Goal: Task Accomplishment & Management: Manage account settings

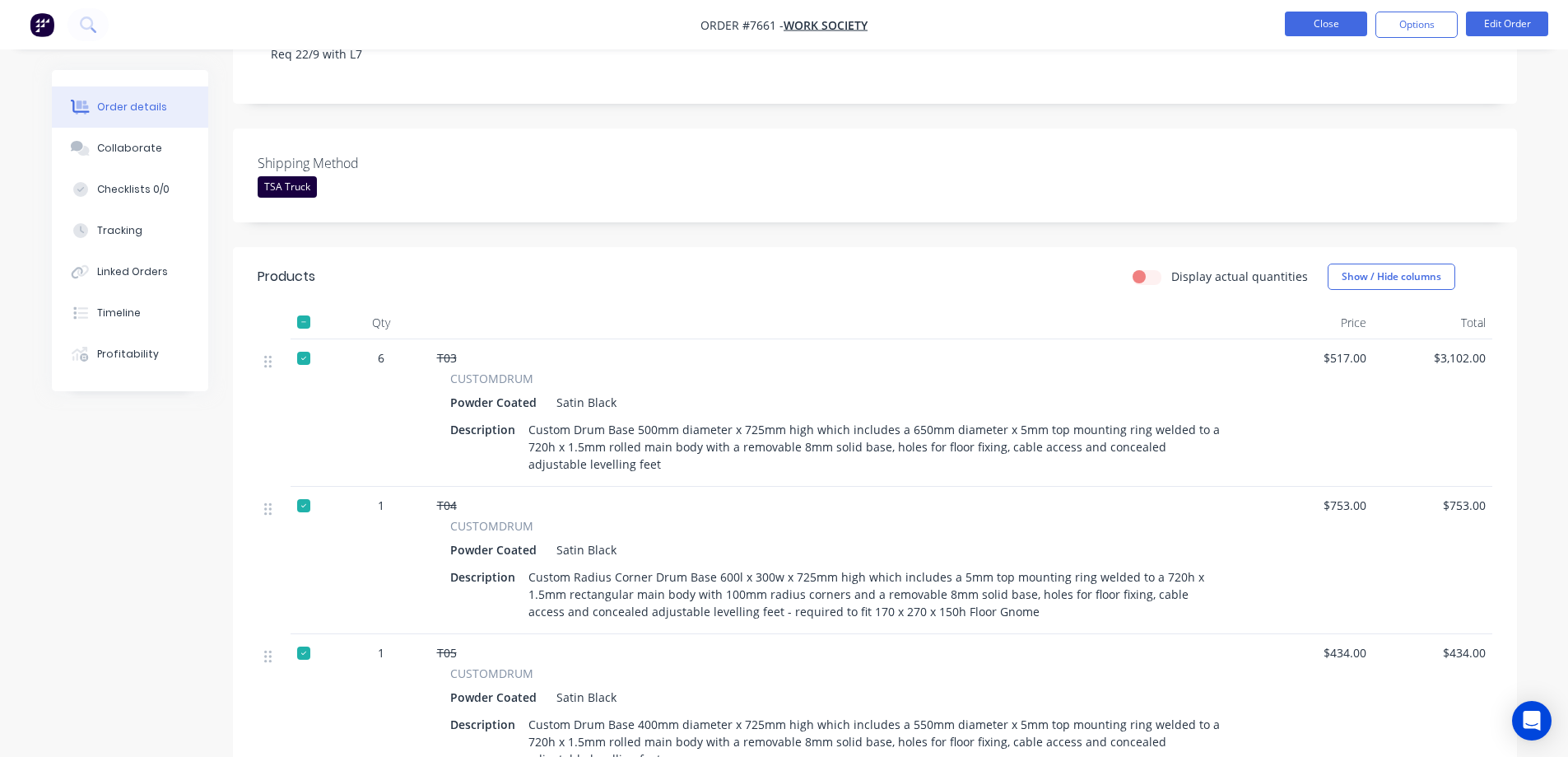
scroll to position [329, 0]
click at [1304, 21] on button "Close" at bounding box center [1326, 23] width 82 height 24
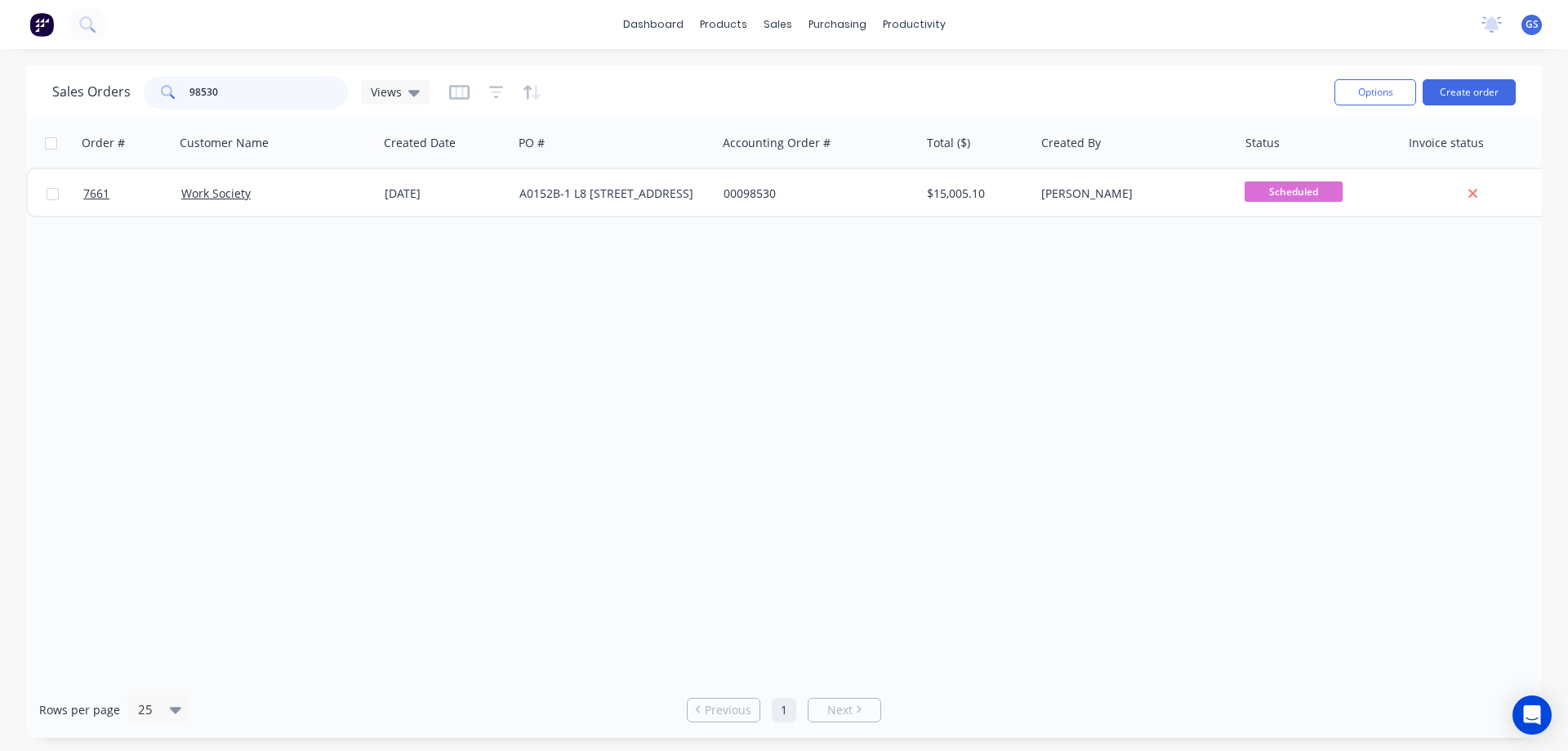
drag, startPoint x: 214, startPoint y: 91, endPoint x: 165, endPoint y: 94, distance: 49.1
click at [165, 94] on div "98530" at bounding box center [245, 92] width 204 height 32
type input "97681"
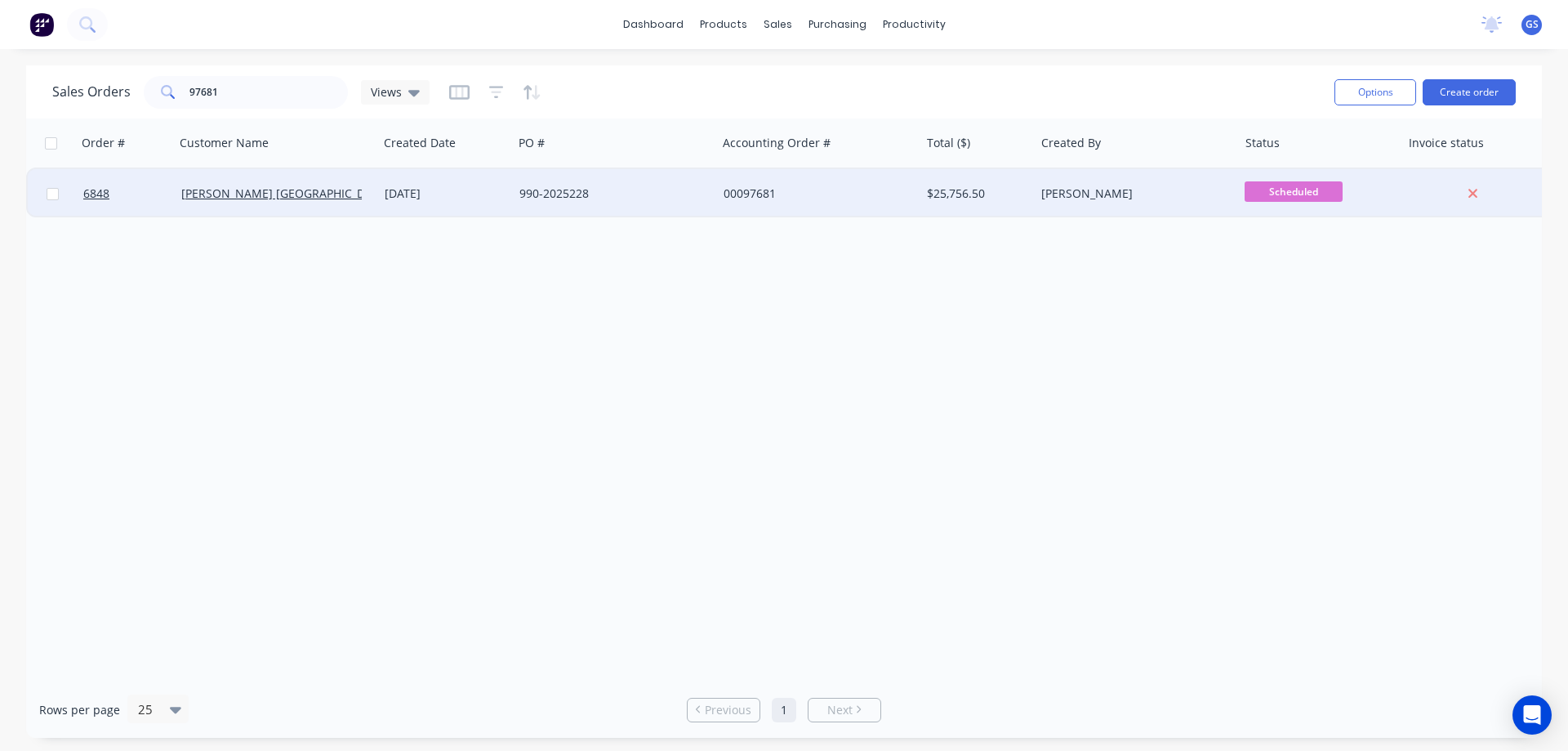
click at [266, 214] on div "[PERSON_NAME] [GEOGRAPHIC_DATA]" at bounding box center [276, 193] width 203 height 49
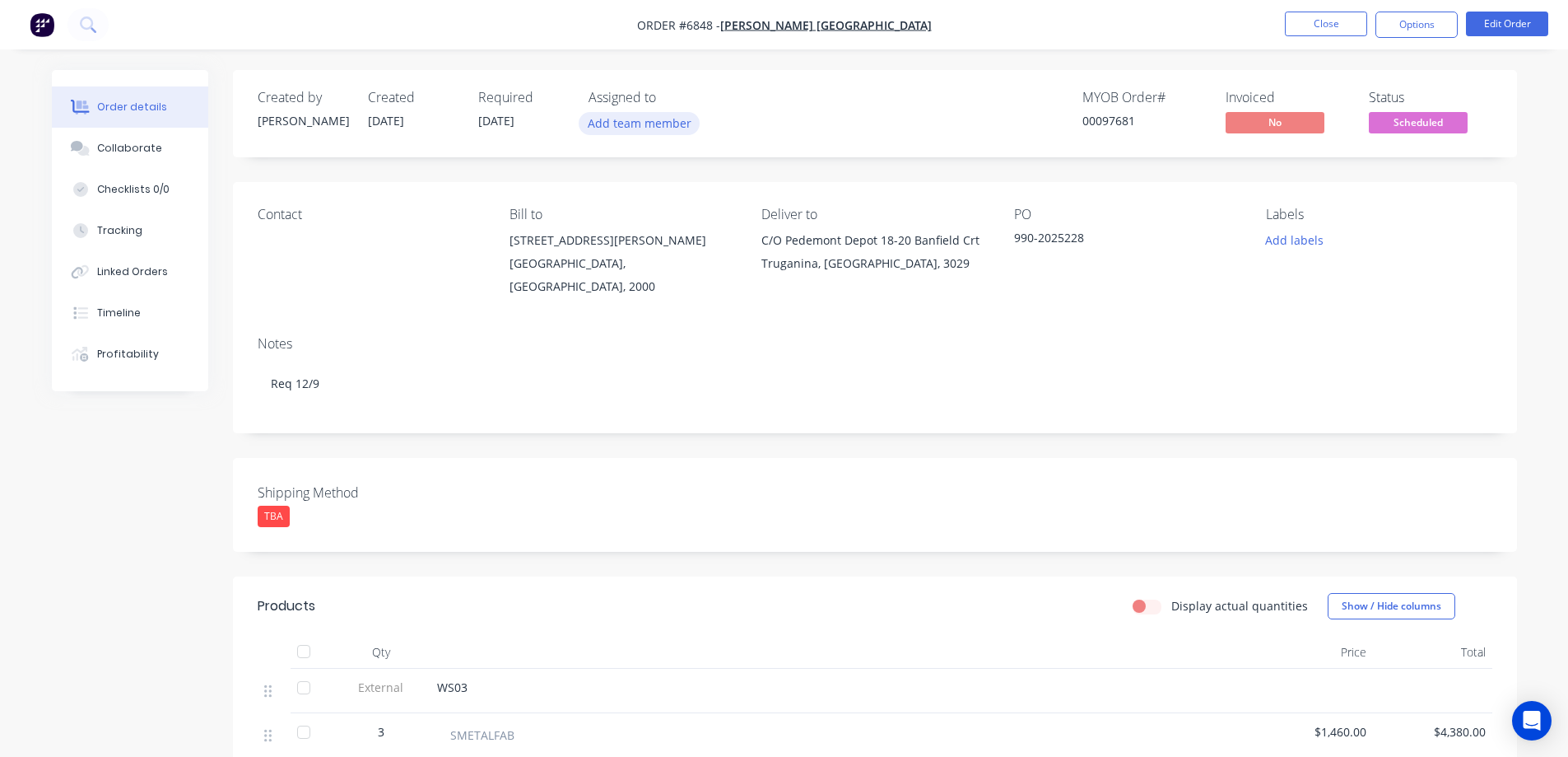
click at [643, 121] on button "Add team member" at bounding box center [639, 123] width 121 height 22
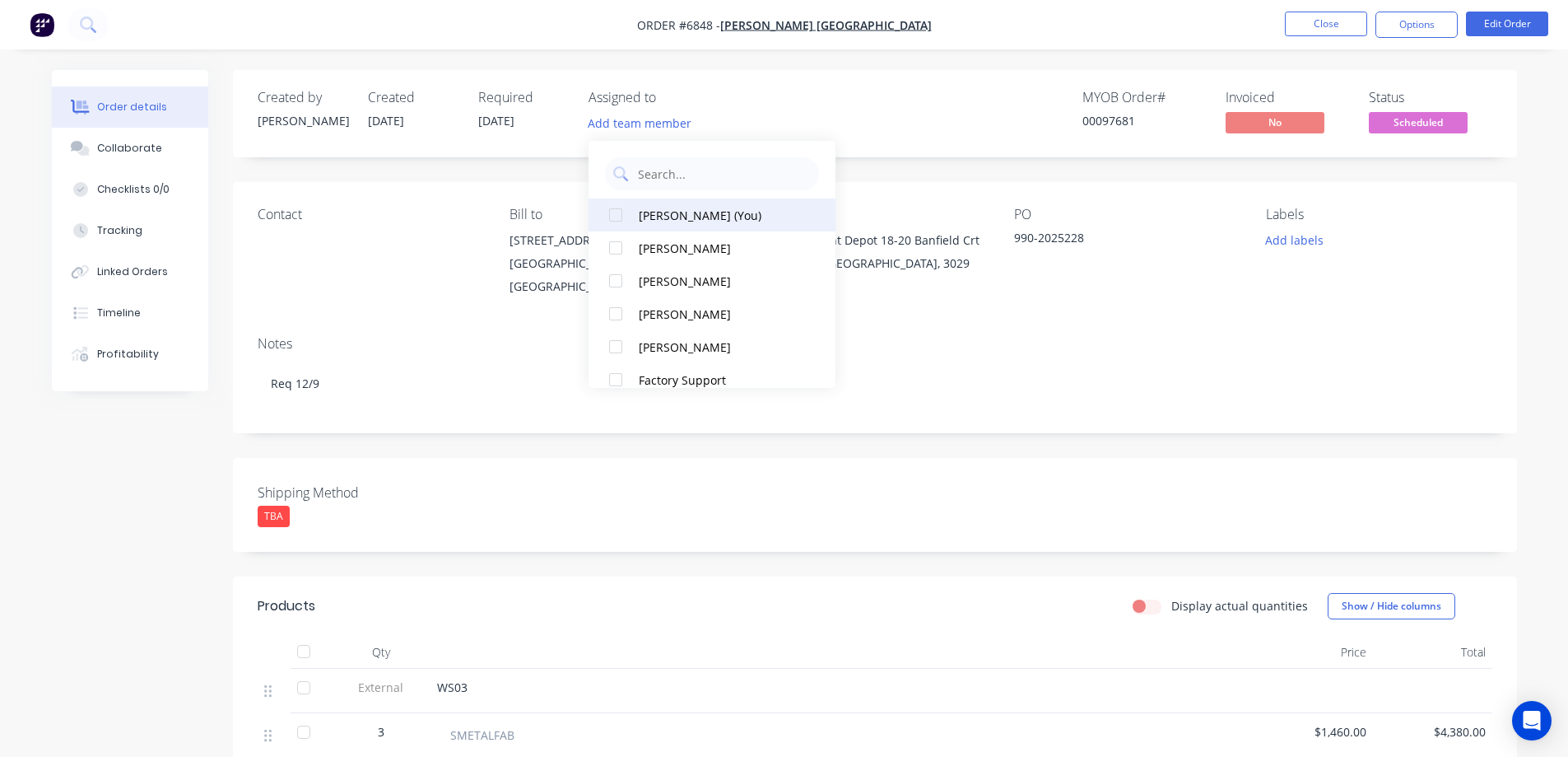
click at [648, 218] on div "[PERSON_NAME] (You)" at bounding box center [720, 215] width 165 height 18
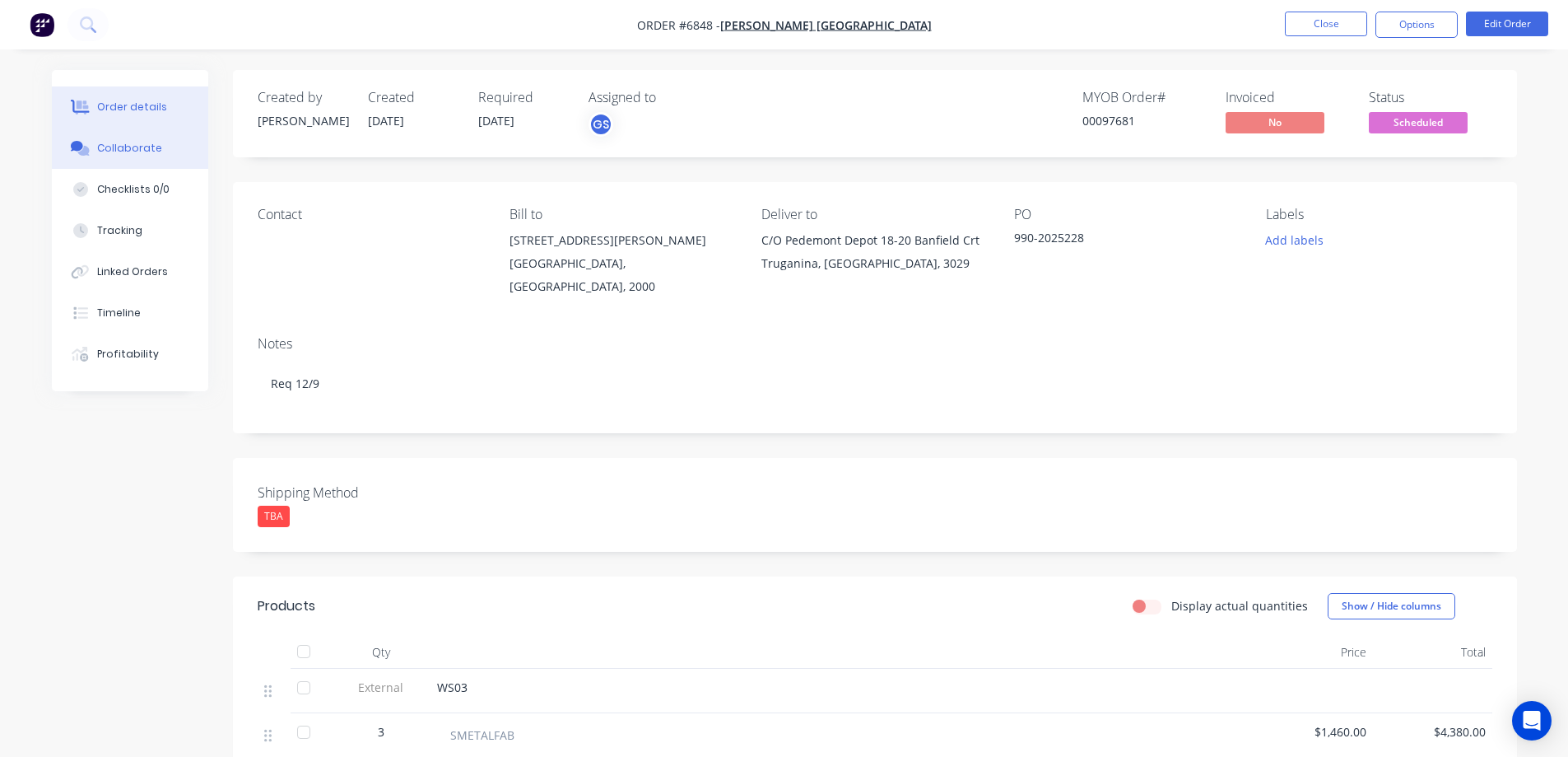
click at [127, 143] on div "Collaborate" at bounding box center [130, 148] width 65 height 15
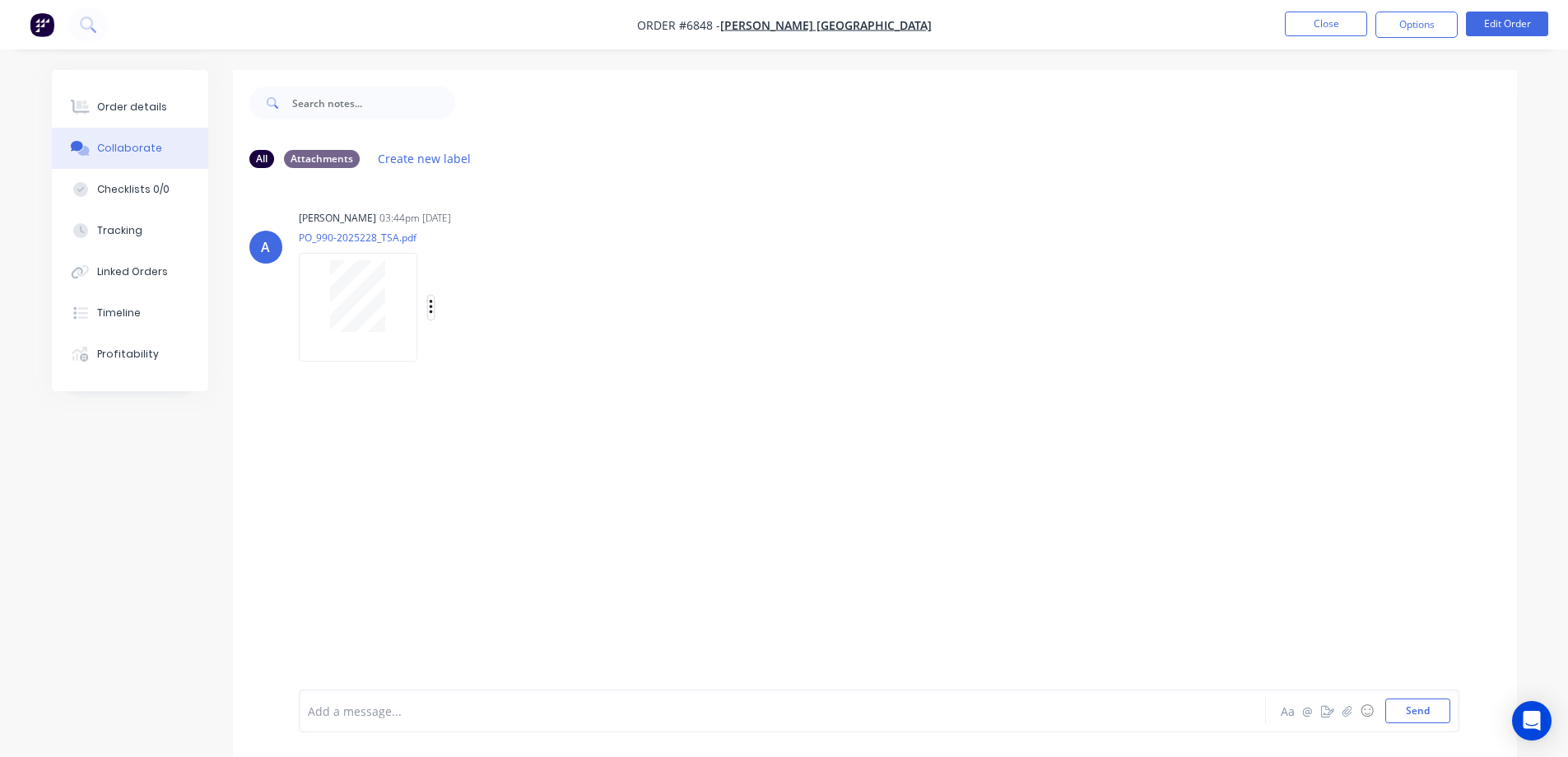
click at [431, 303] on icon "button" at bounding box center [430, 307] width 4 height 15
click at [509, 345] on button "Download" at bounding box center [539, 351] width 185 height 37
click at [127, 98] on button "Order details" at bounding box center [130, 107] width 157 height 41
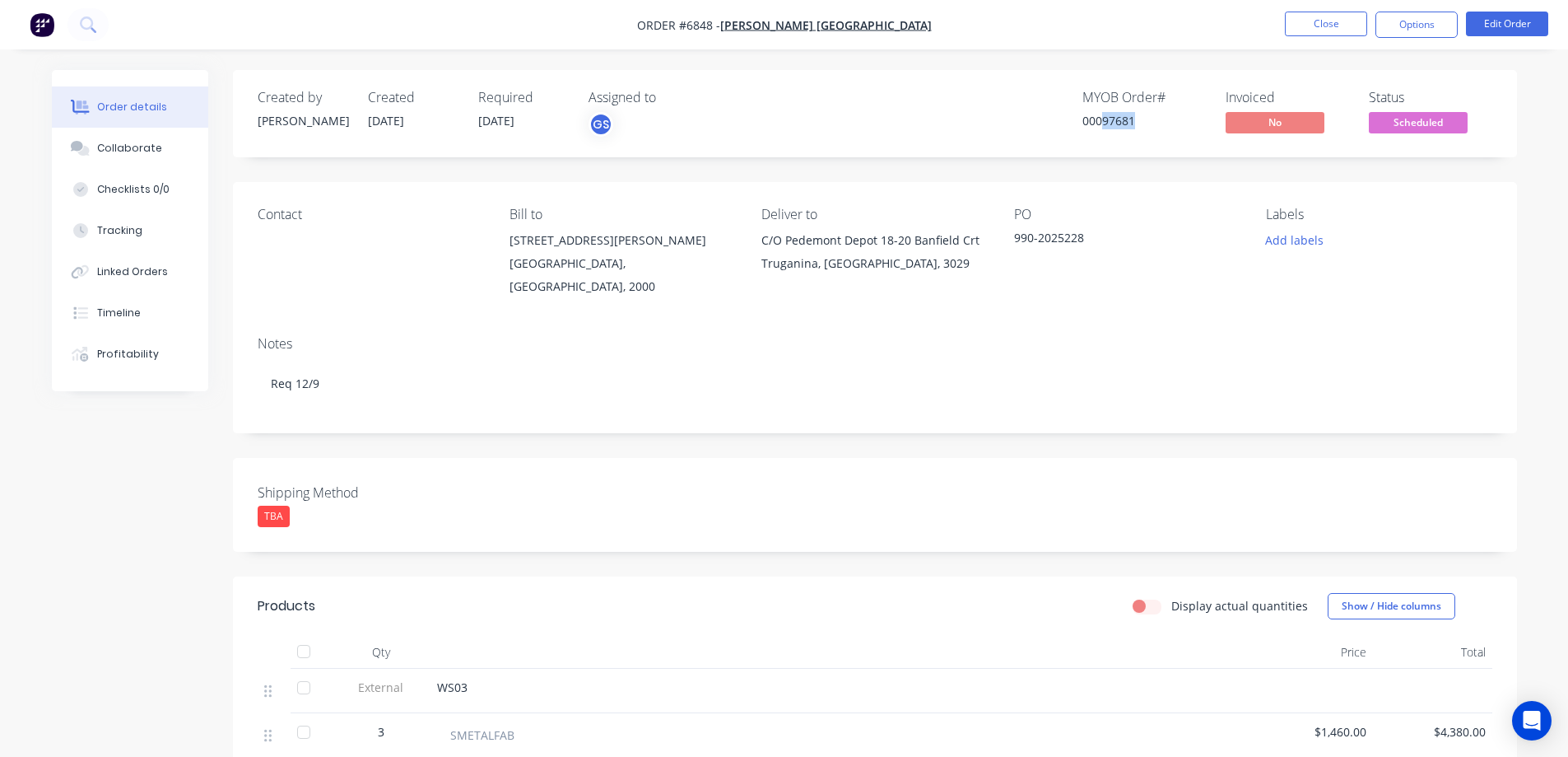
drag, startPoint x: 1103, startPoint y: 119, endPoint x: 1132, endPoint y: 134, distance: 32.6
click at [1132, 134] on div "MYOB Order # 00097681" at bounding box center [1143, 113] width 123 height 48
drag, startPoint x: 480, startPoint y: 117, endPoint x: 526, endPoint y: 137, distance: 50.2
click at [526, 137] on div "Required [DATE]" at bounding box center [523, 113] width 90 height 48
copy span "[DATE]"
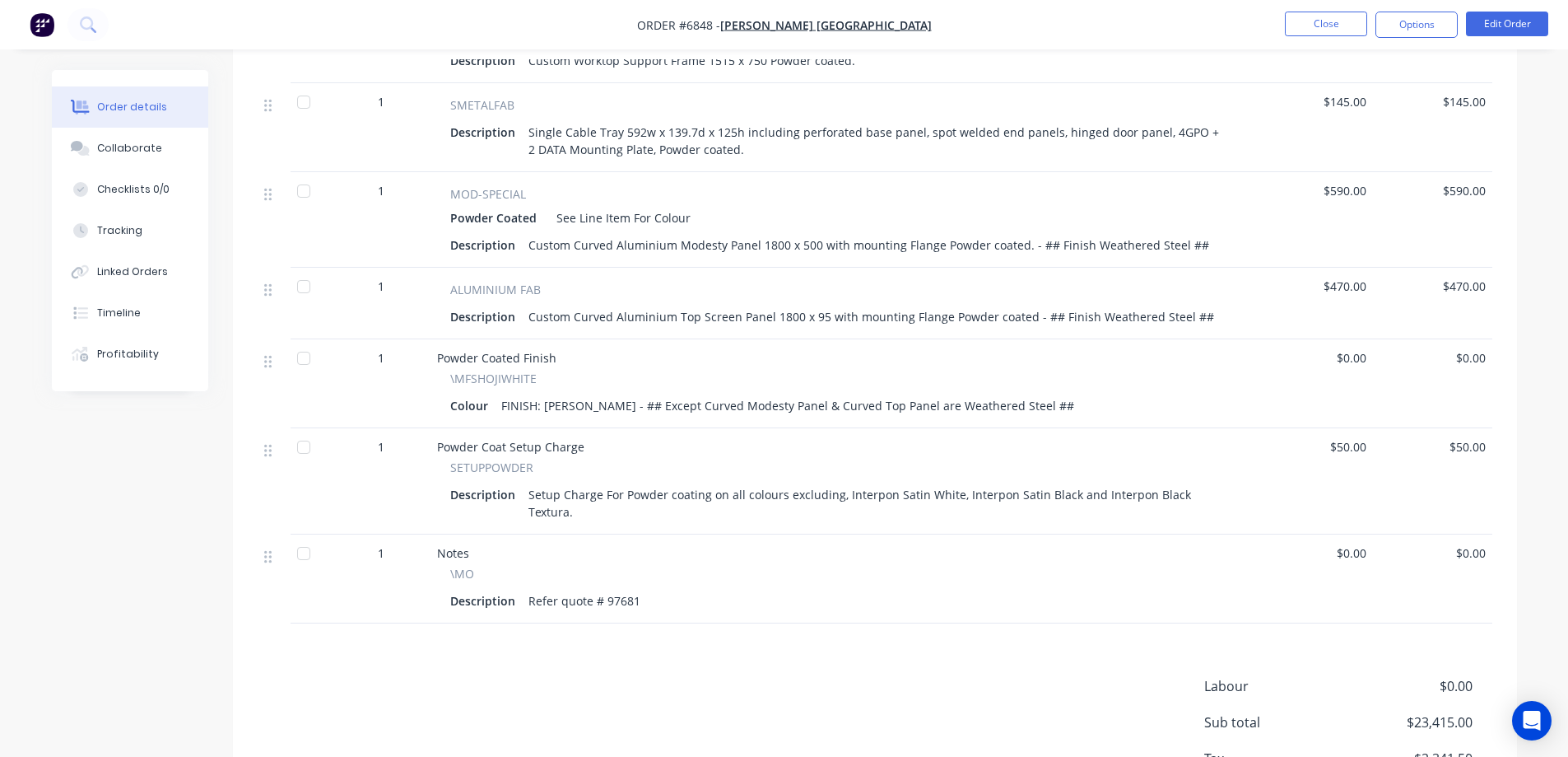
scroll to position [1506, 0]
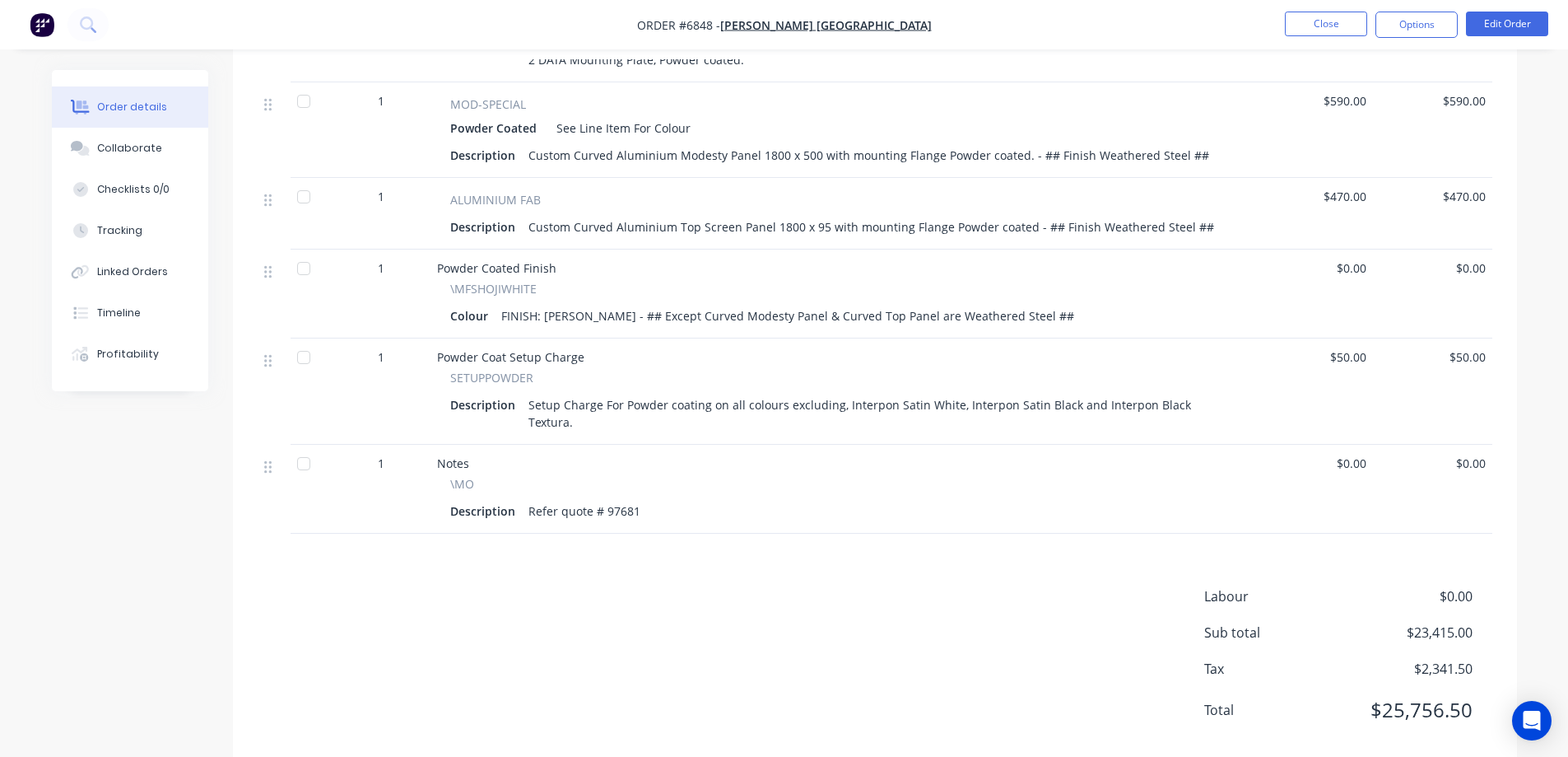
drag, startPoint x: 305, startPoint y: 431, endPoint x: 328, endPoint y: 411, distance: 30.5
click at [305, 447] on div at bounding box center [303, 463] width 33 height 33
click at [293, 342] on div at bounding box center [303, 357] width 33 height 33
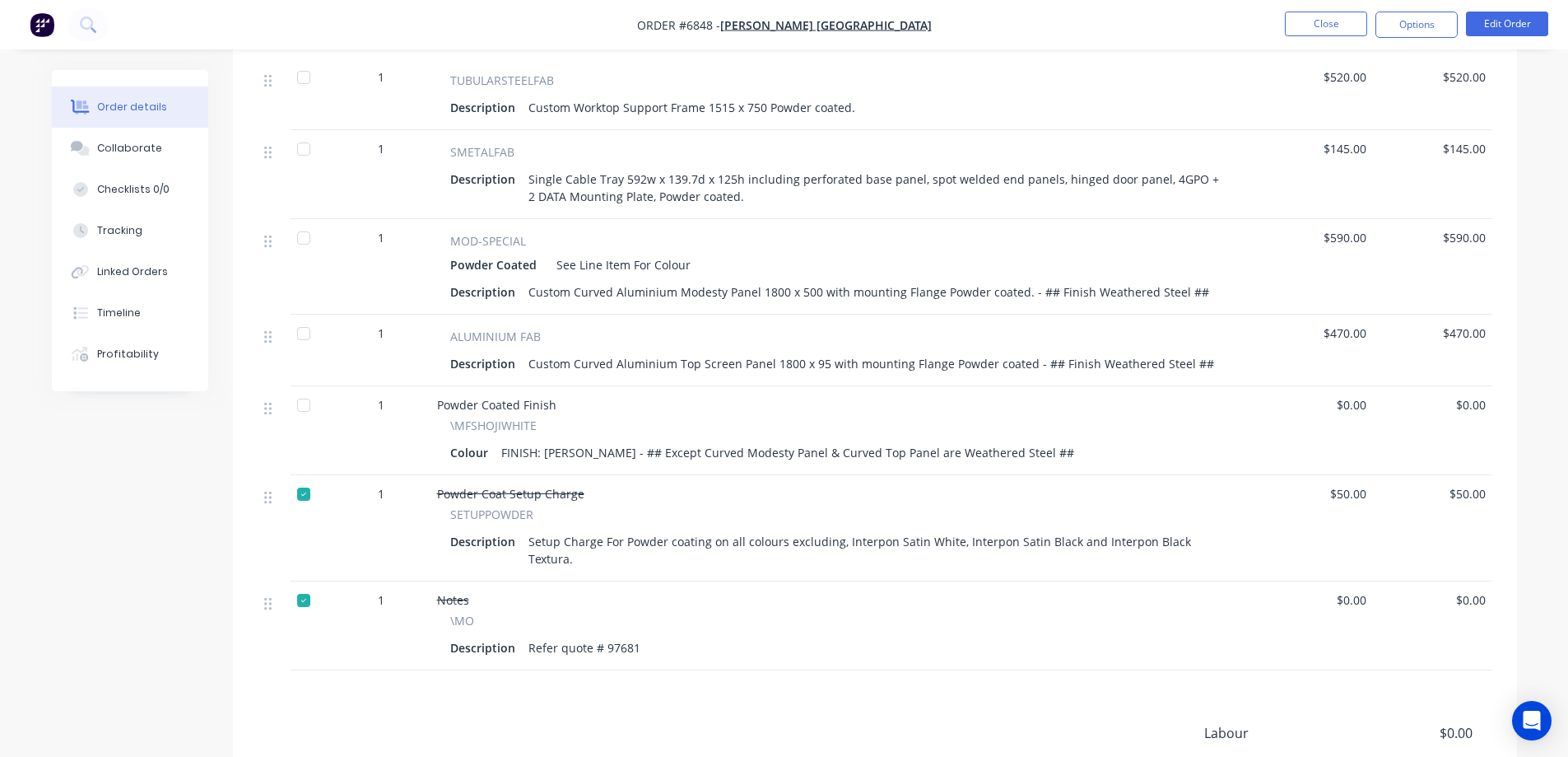
scroll to position [1341, 0]
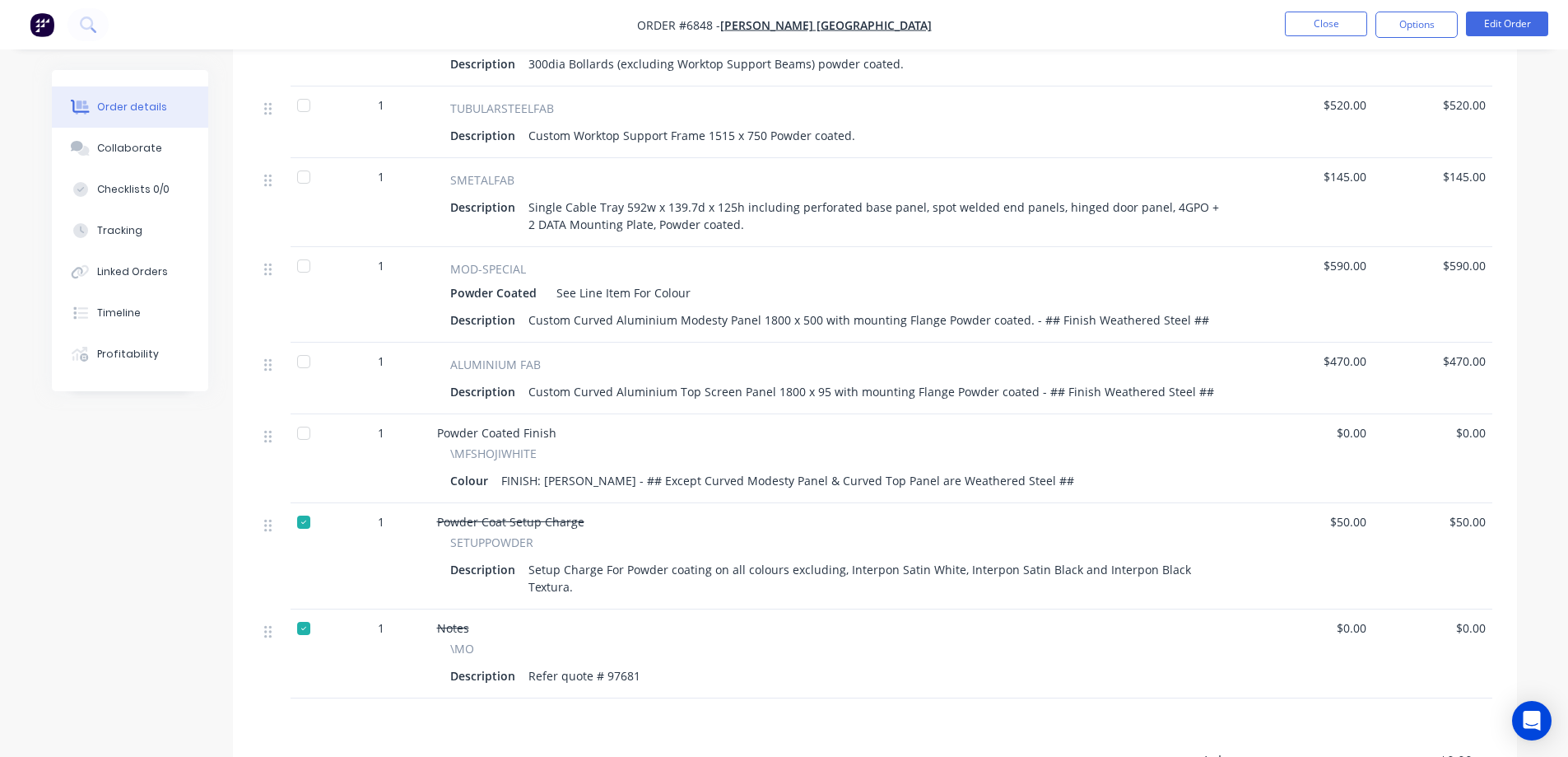
click at [305, 419] on div at bounding box center [303, 433] width 33 height 33
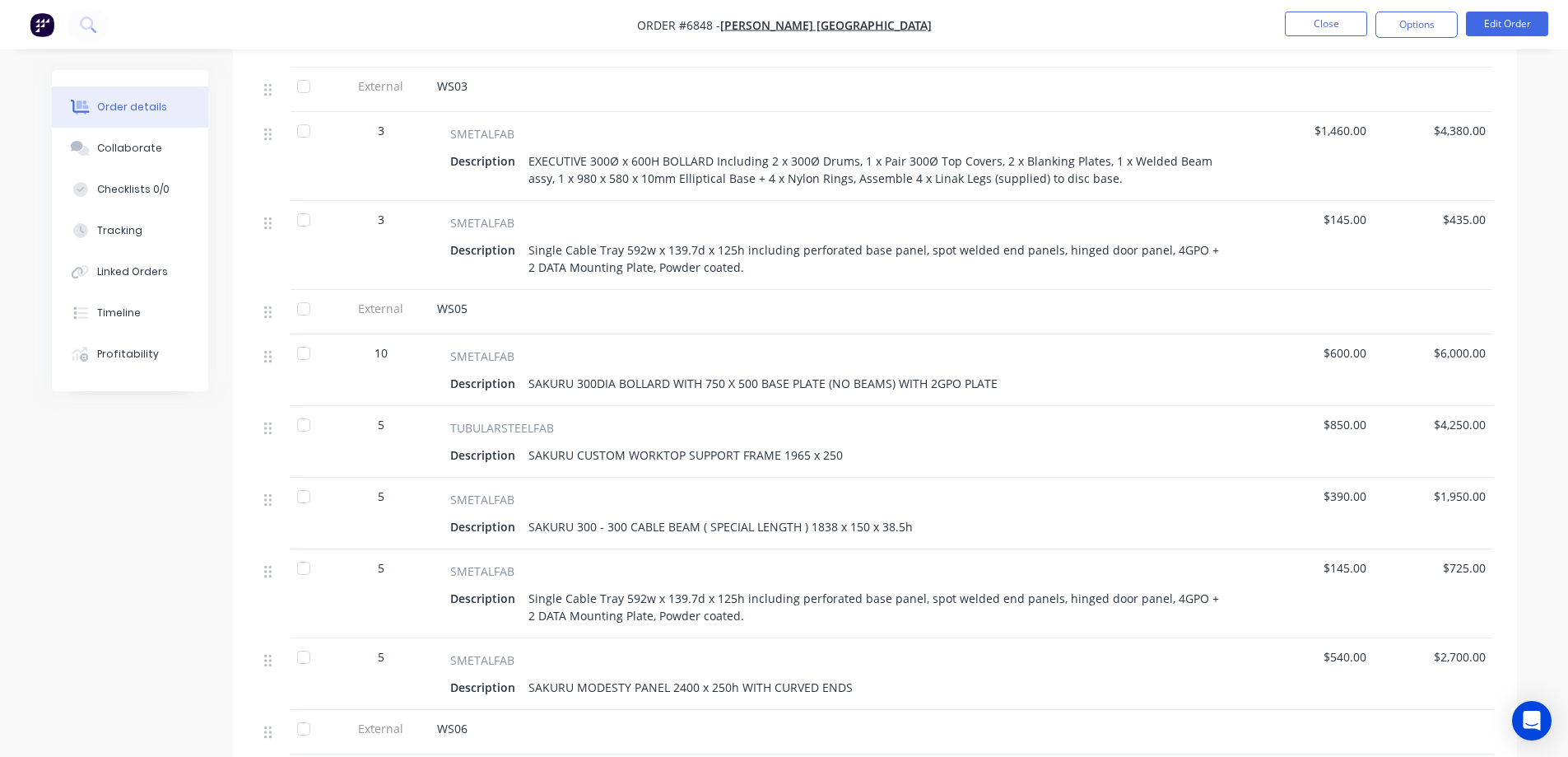
scroll to position [599, 0]
click at [303, 206] on div at bounding box center [303, 221] width 33 height 33
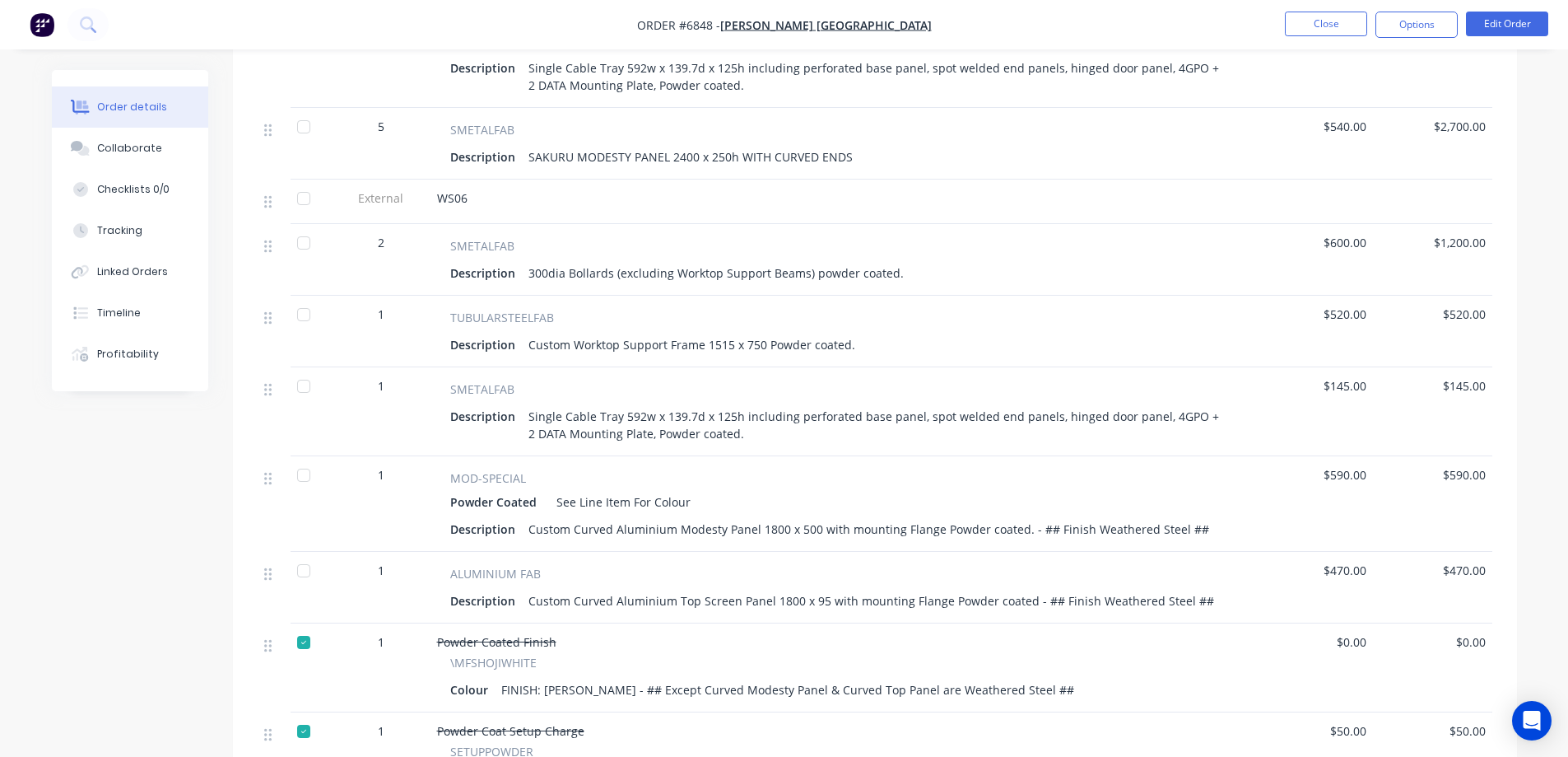
scroll to position [1094, 0]
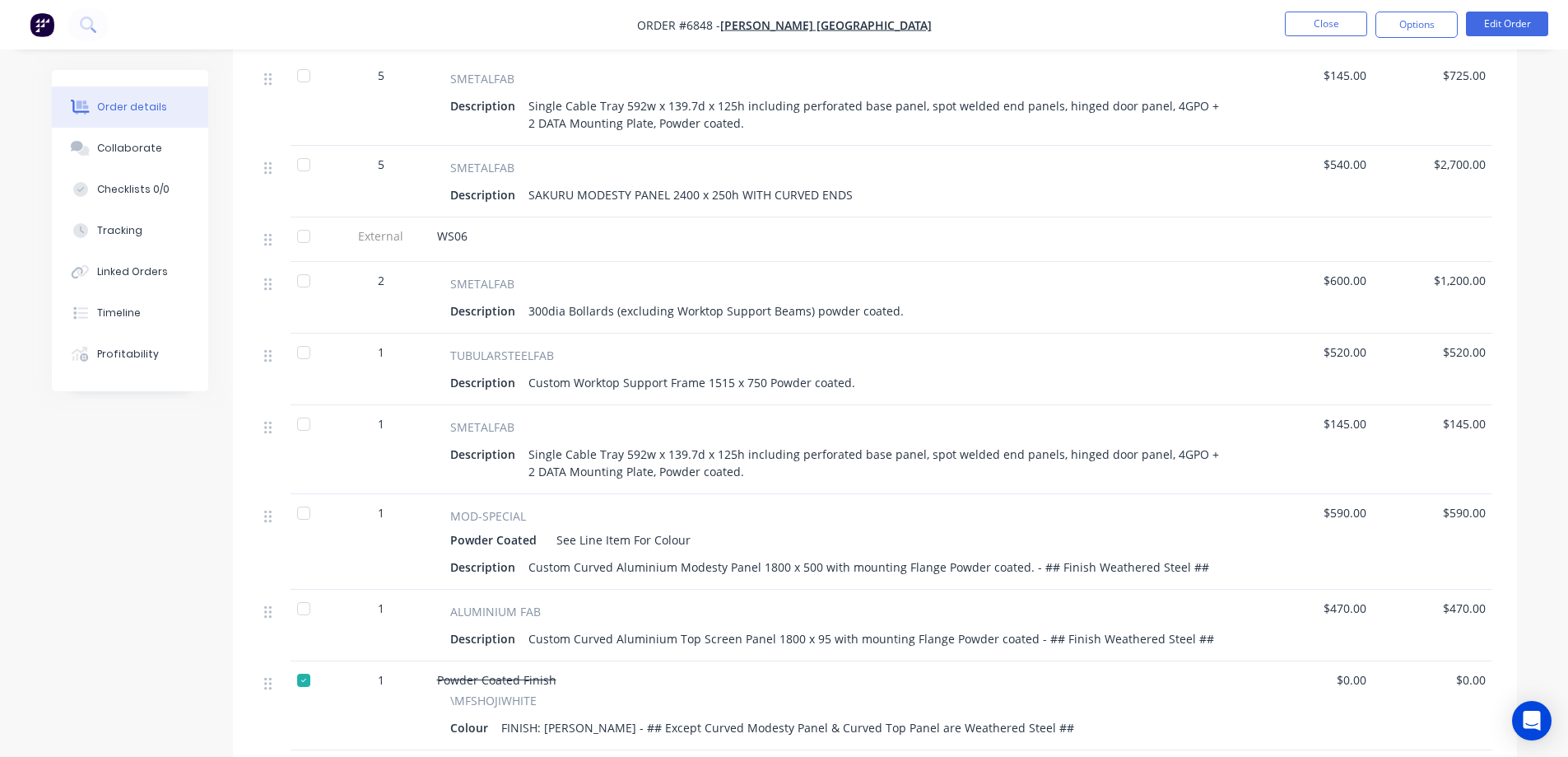
click at [302, 407] on div at bounding box center [303, 423] width 33 height 33
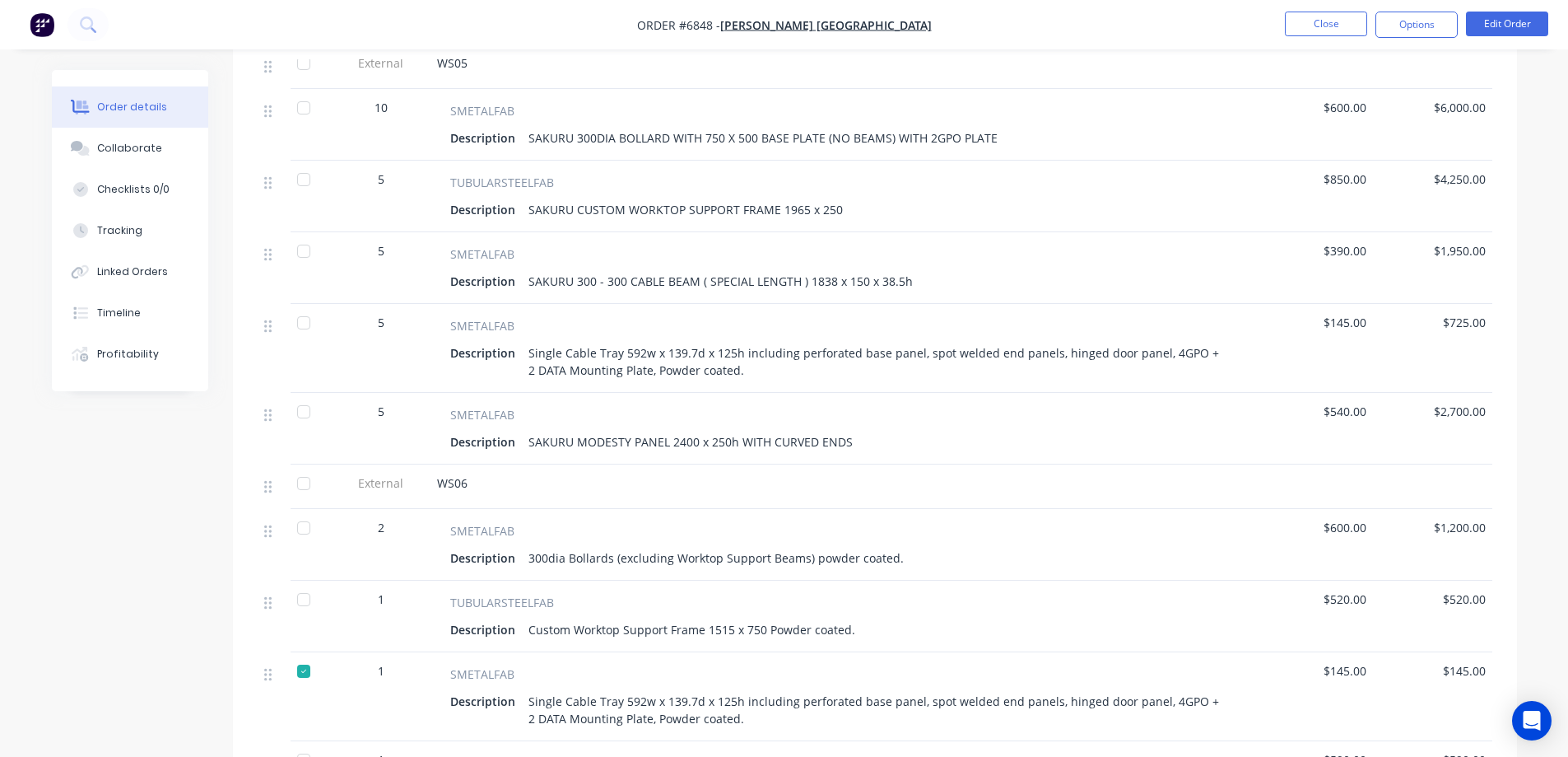
scroll to position [764, 0]
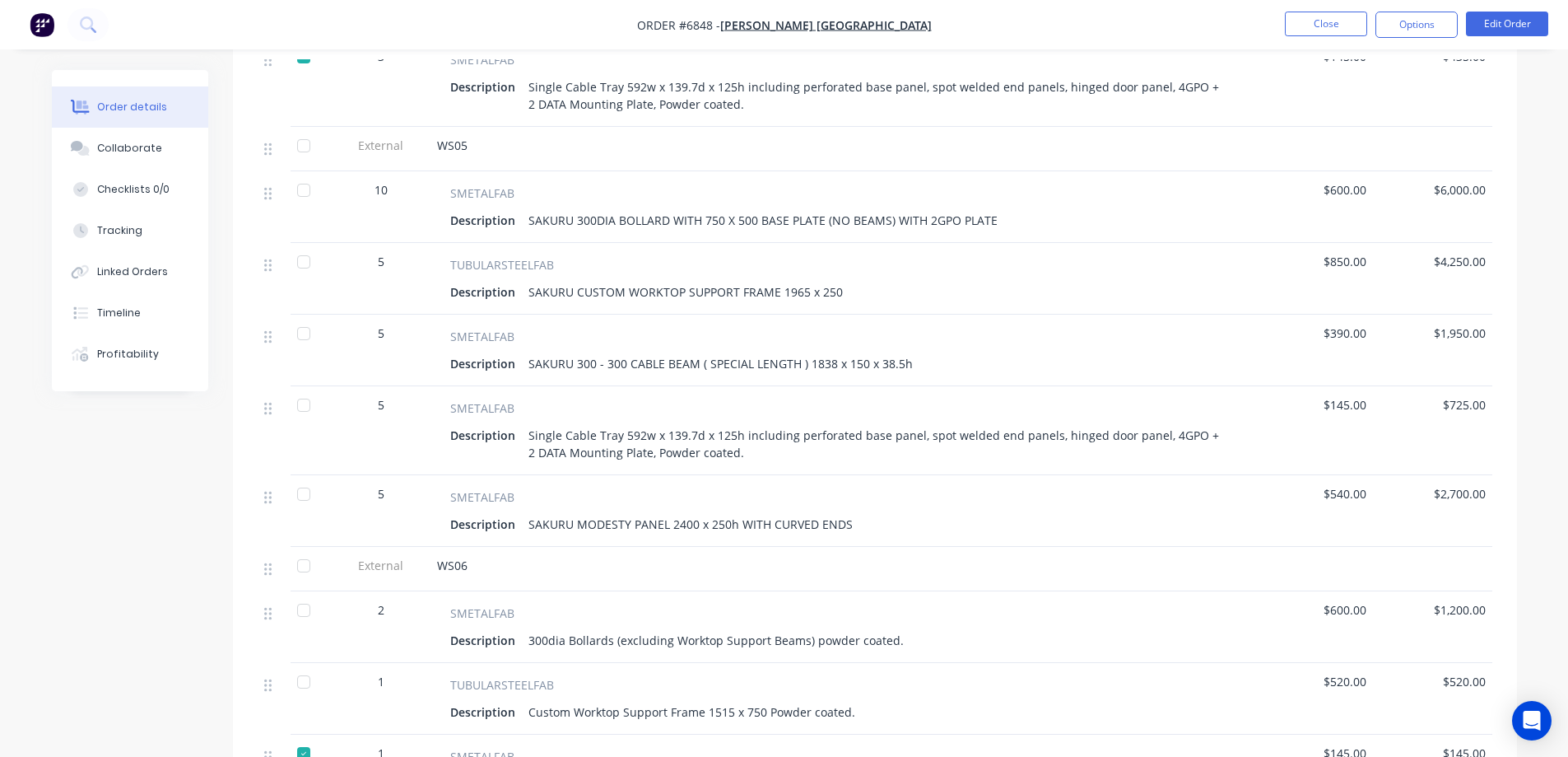
click at [304, 390] on div at bounding box center [303, 405] width 33 height 33
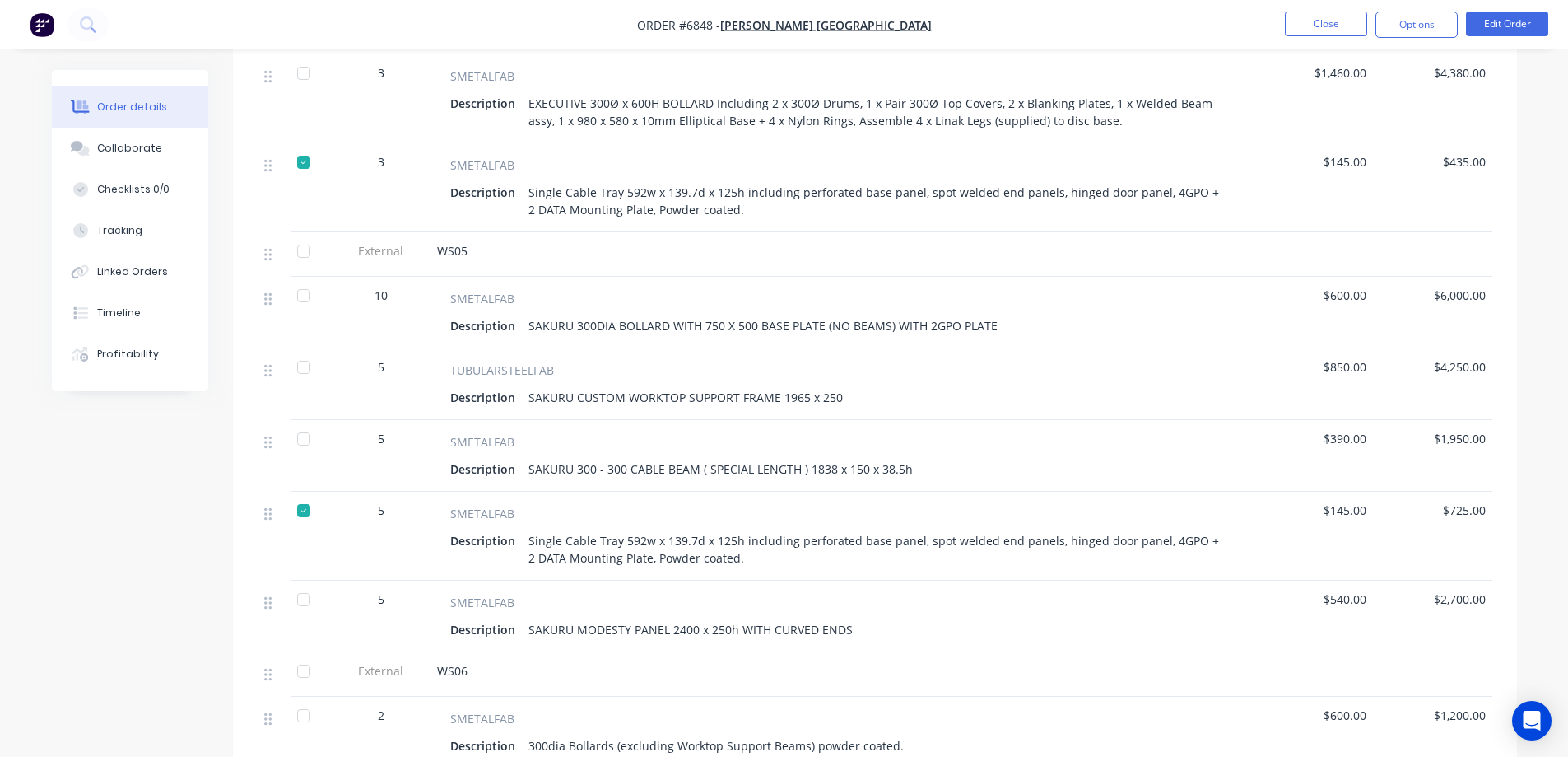
scroll to position [494, 0]
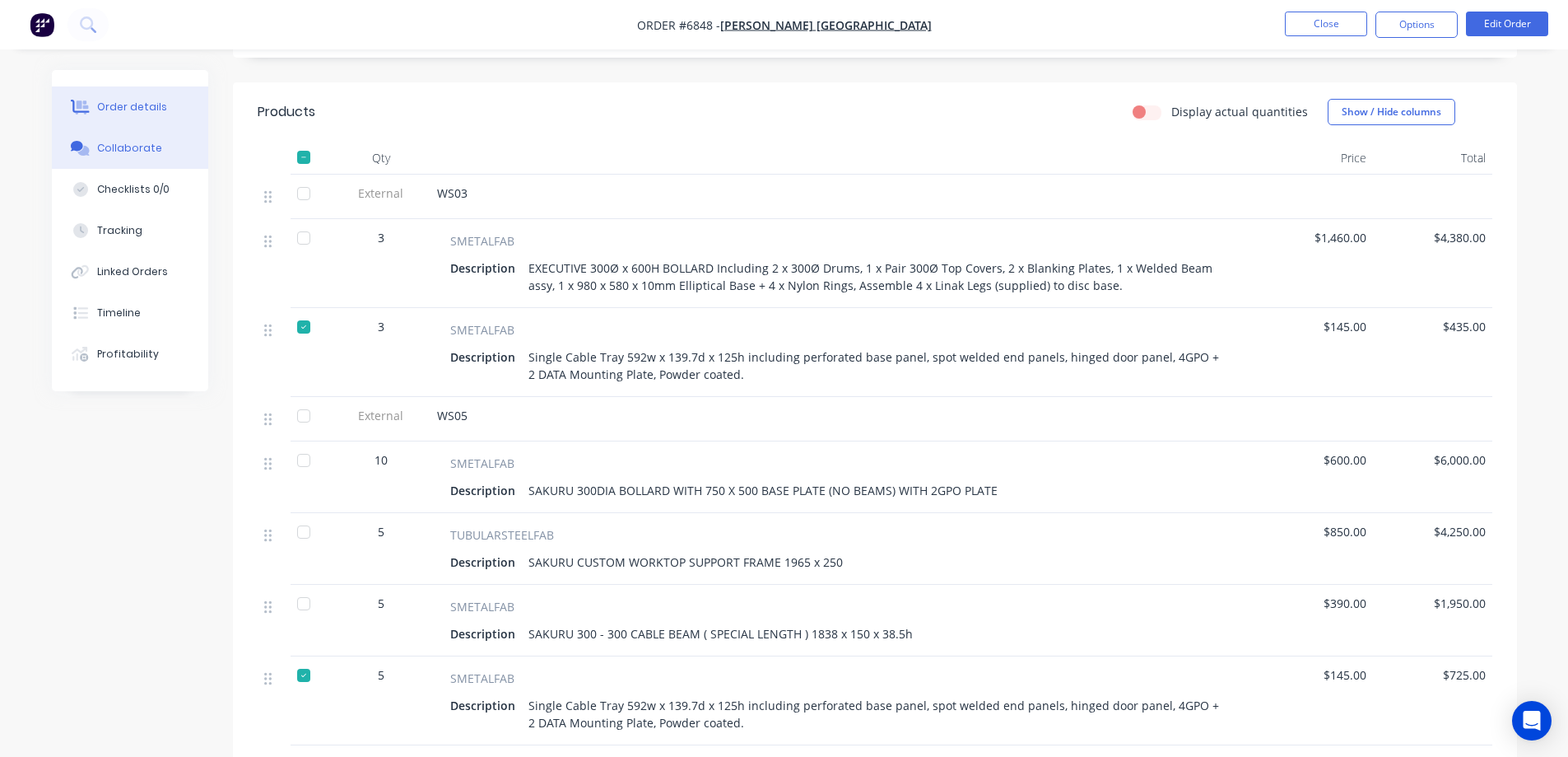
click at [132, 152] on div "Collaborate" at bounding box center [130, 148] width 65 height 15
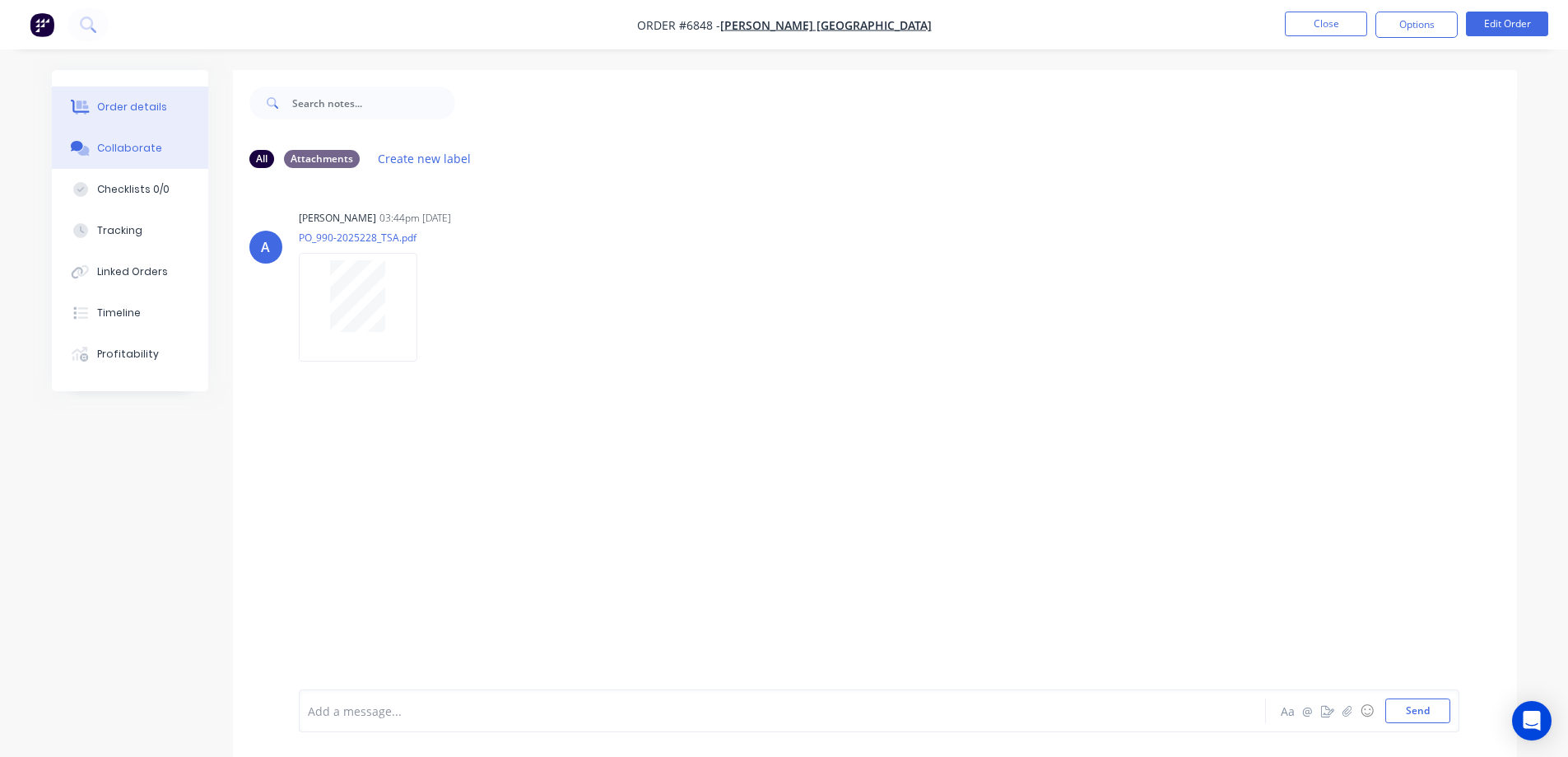
click at [155, 109] on div "Order details" at bounding box center [131, 107] width 70 height 15
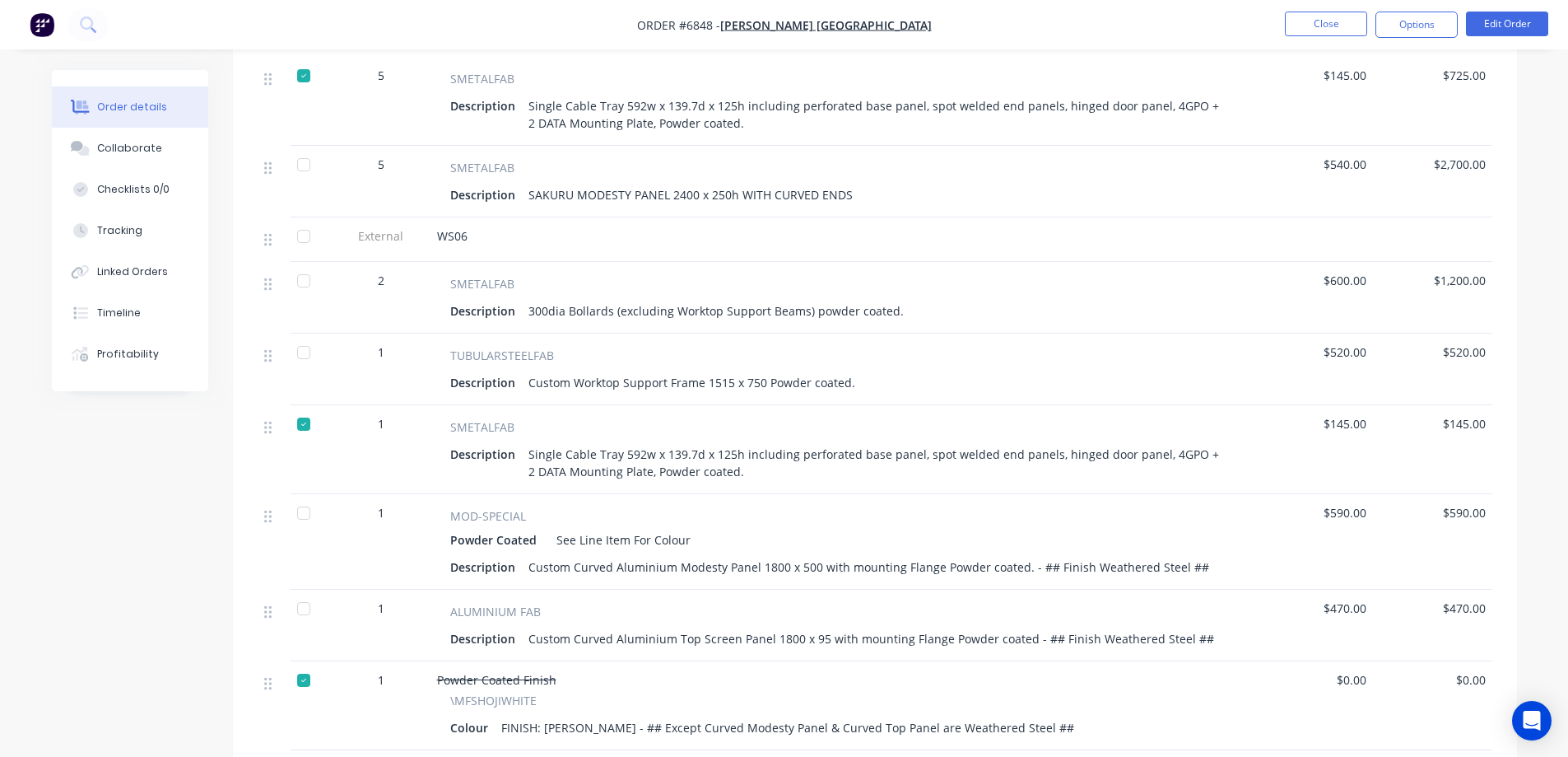
scroll to position [1012, 0]
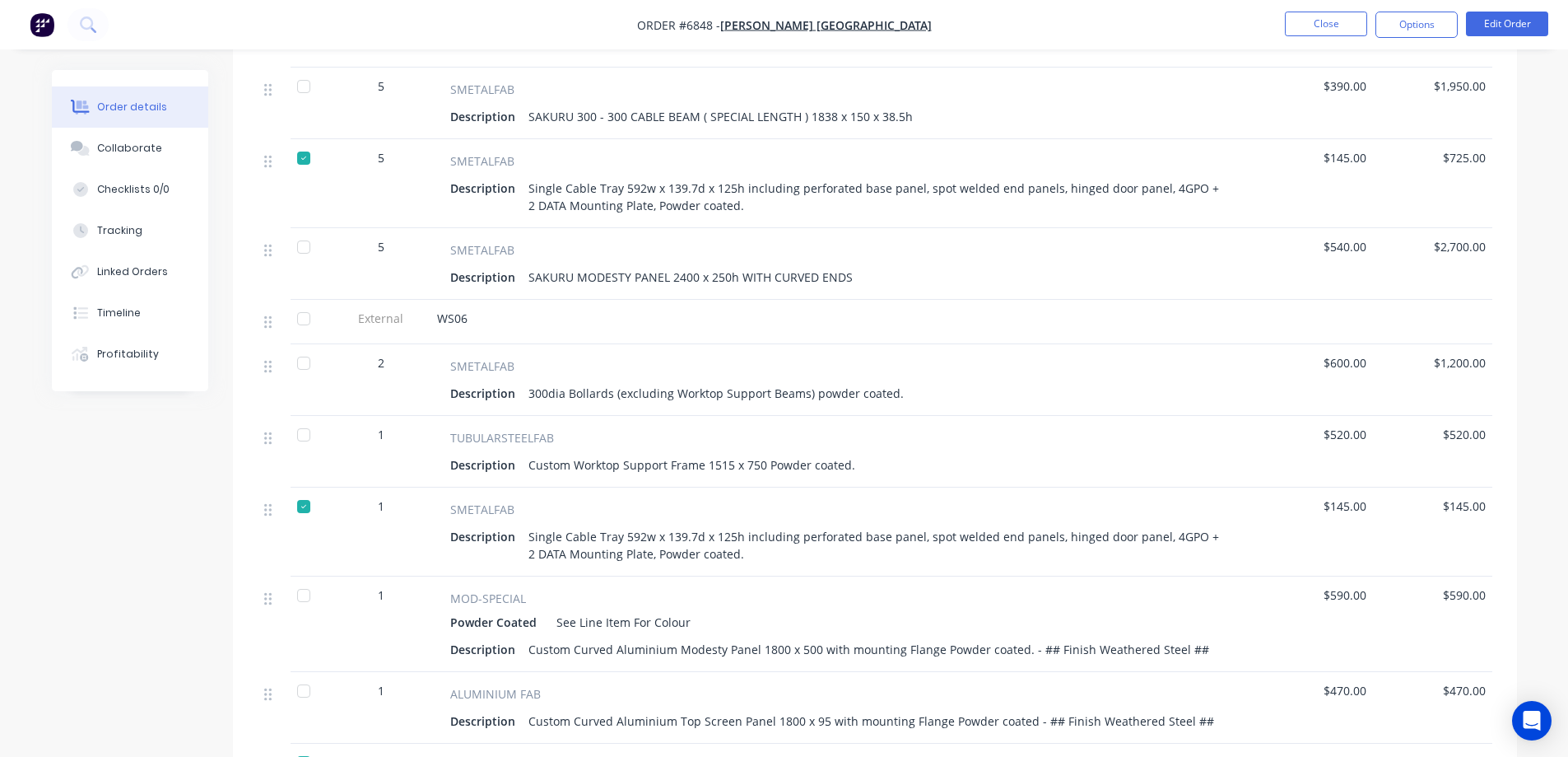
click at [309, 347] on div at bounding box center [303, 363] width 33 height 33
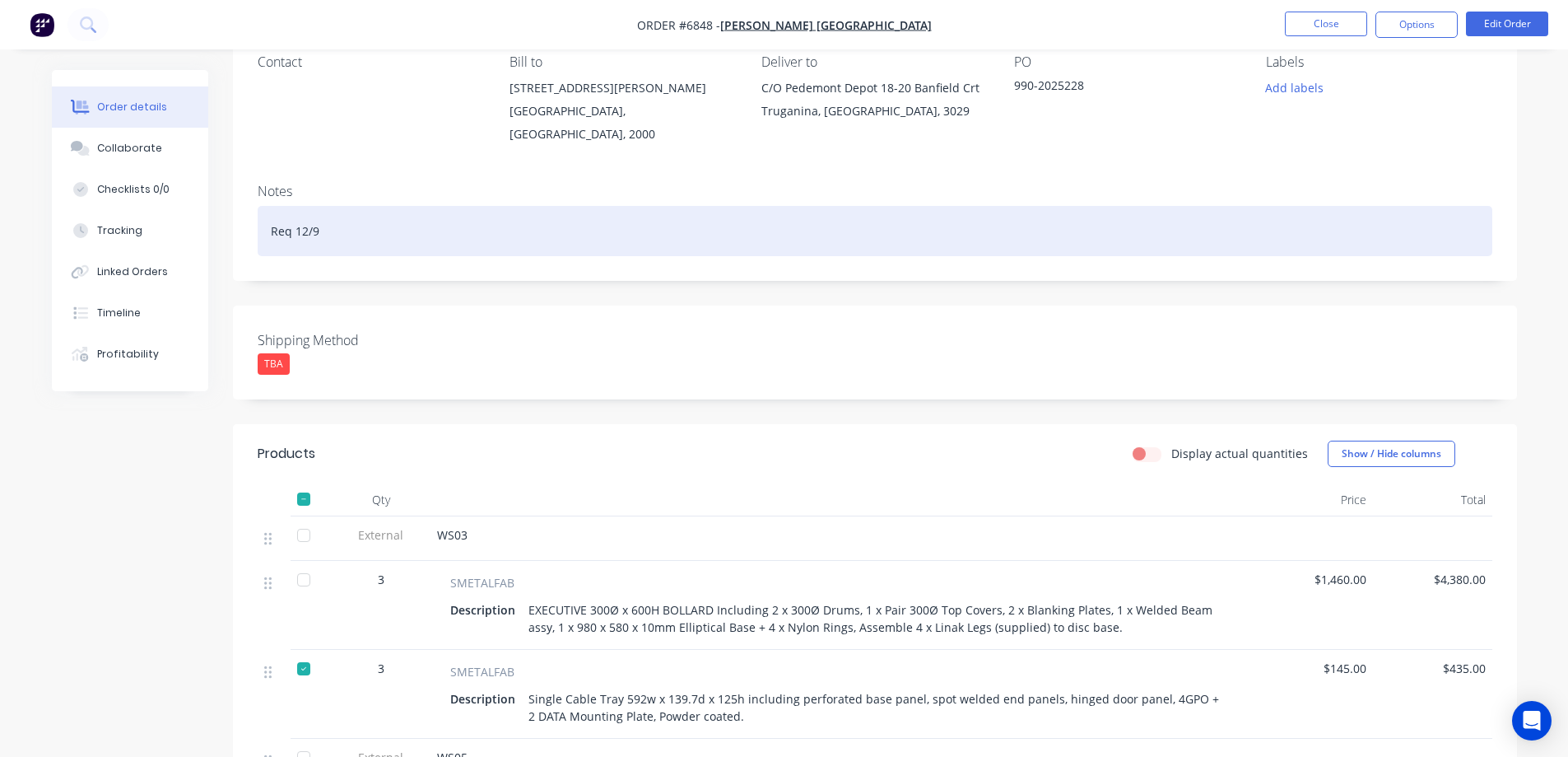
scroll to position [0, 0]
